Goal: Task Accomplishment & Management: Manage account settings

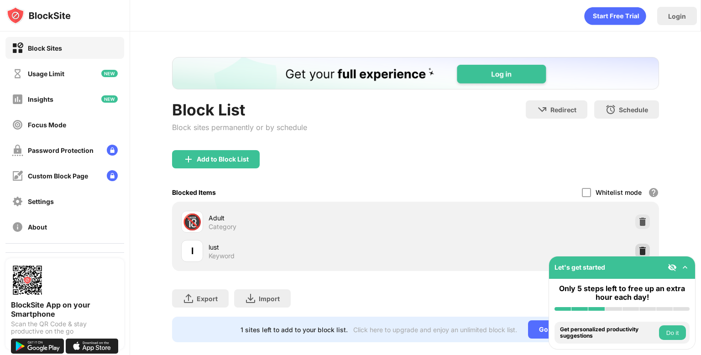
click at [640, 249] on img at bounding box center [642, 250] width 9 height 9
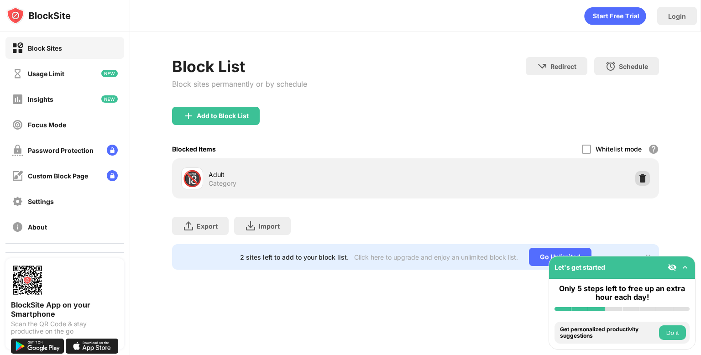
click at [639, 181] on img at bounding box center [642, 178] width 9 height 9
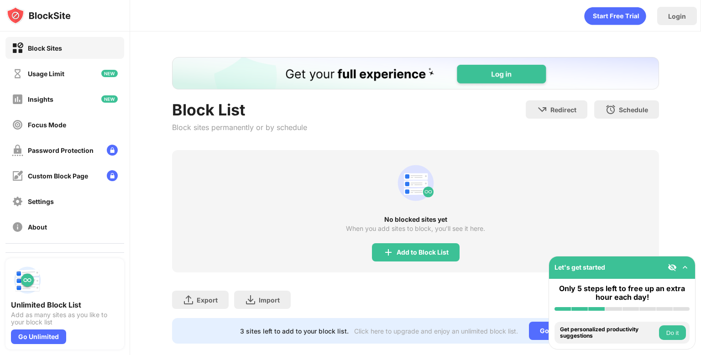
click at [437, 284] on div "Export Export Files (for websites items only) Import Import Files (for websites…" at bounding box center [415, 295] width 487 height 46
click at [421, 244] on div "Add to Block List" at bounding box center [416, 252] width 88 height 18
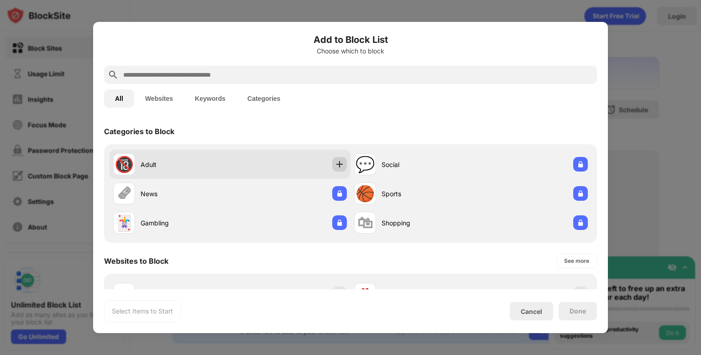
click at [336, 164] on img at bounding box center [339, 164] width 9 height 9
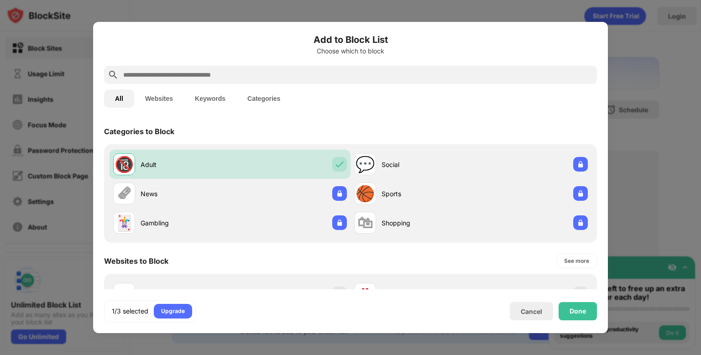
click at [325, 74] on input "text" at bounding box center [357, 74] width 471 height 11
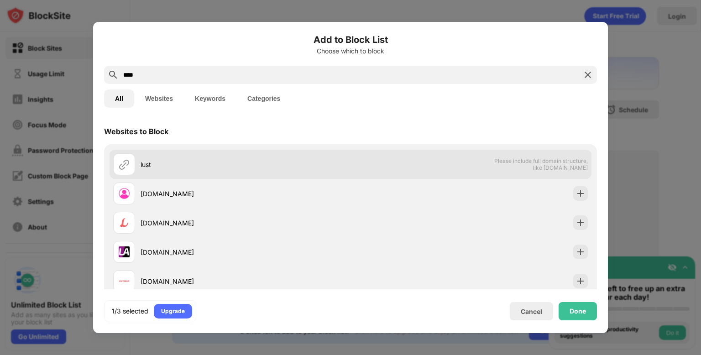
scroll to position [118, 0]
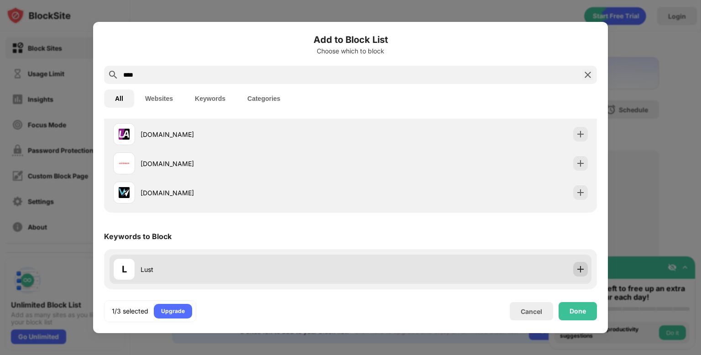
type input "****"
click at [582, 270] on img at bounding box center [580, 269] width 9 height 9
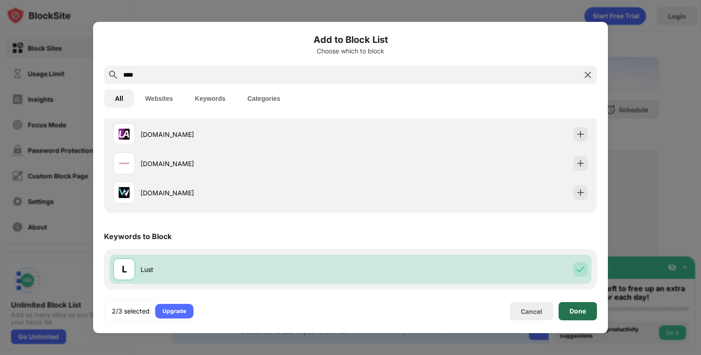
click at [582, 305] on div "Done" at bounding box center [578, 311] width 38 height 18
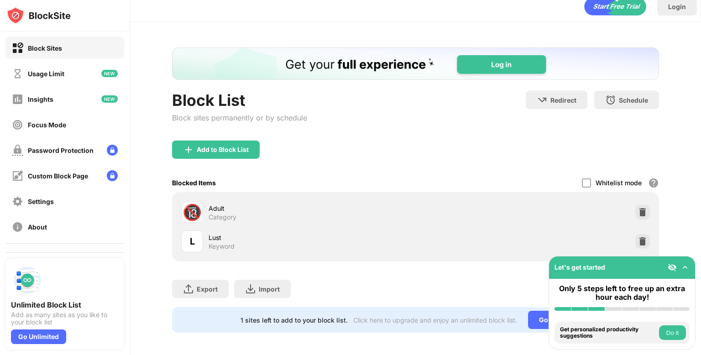
scroll to position [12, 0]
